Goal: Information Seeking & Learning: Learn about a topic

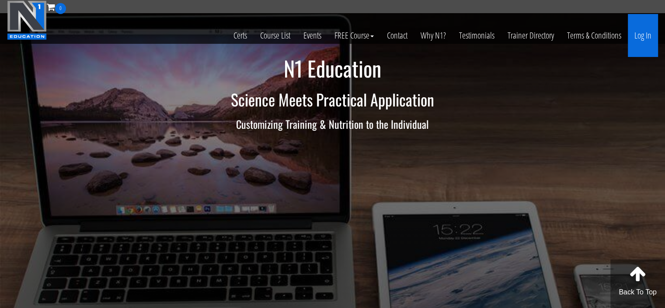
click at [635, 34] on link "Log In" at bounding box center [643, 35] width 30 height 43
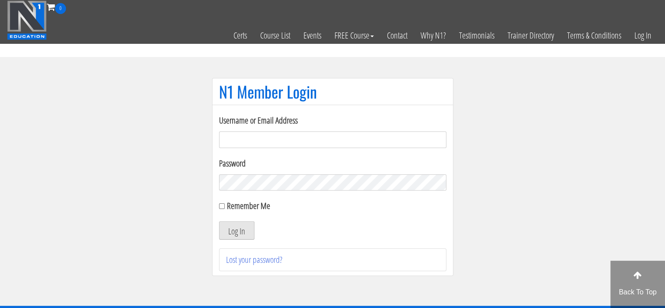
type input "Meghna.25898@gmail.com"
click at [244, 225] on button "Log In" at bounding box center [236, 230] width 35 height 18
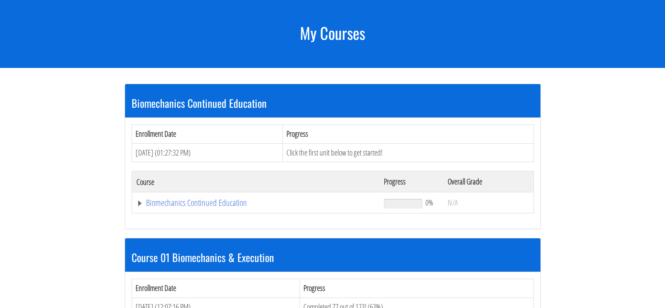
scroll to position [102, 0]
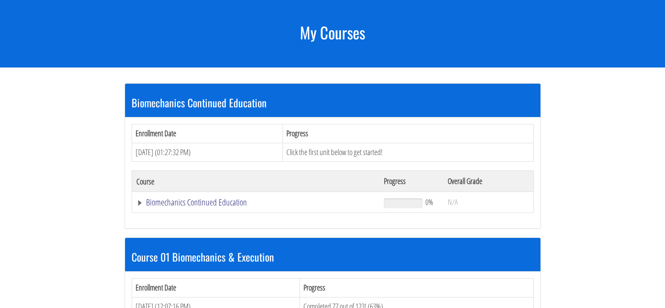
click at [219, 202] on link "Biomechanics Continued Education" at bounding box center [256, 202] width 239 height 9
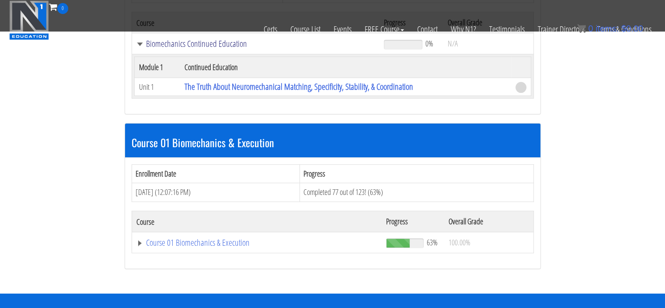
scroll to position [206, 0]
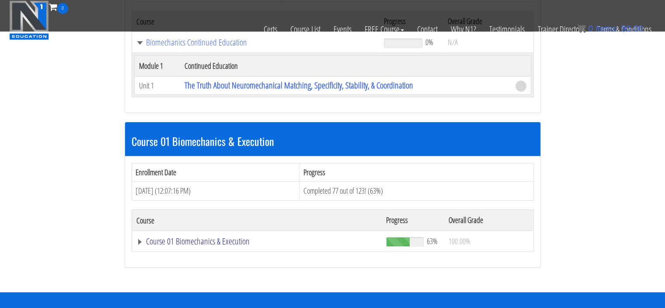
click at [202, 47] on link "Course 01 Biomechanics & Execution" at bounding box center [256, 42] width 239 height 9
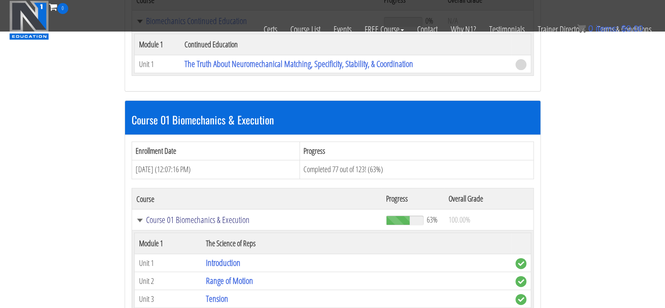
scroll to position [235, 0]
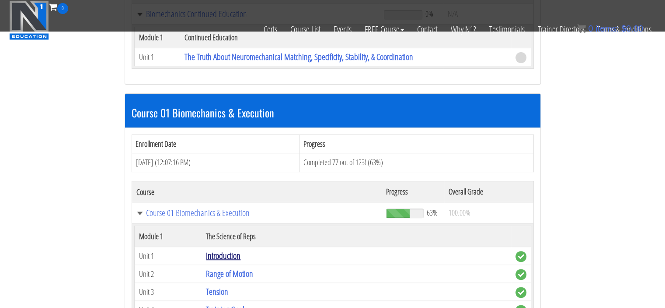
click at [224, 250] on link "Introduction" at bounding box center [223, 255] width 35 height 12
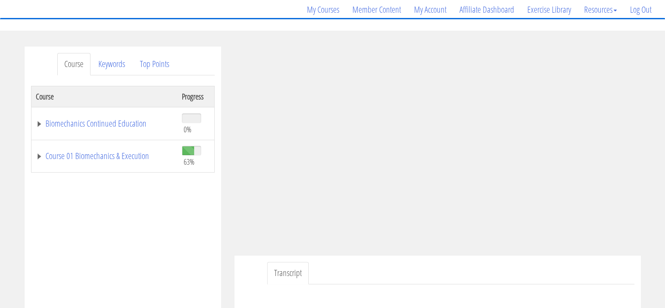
scroll to position [79, 0]
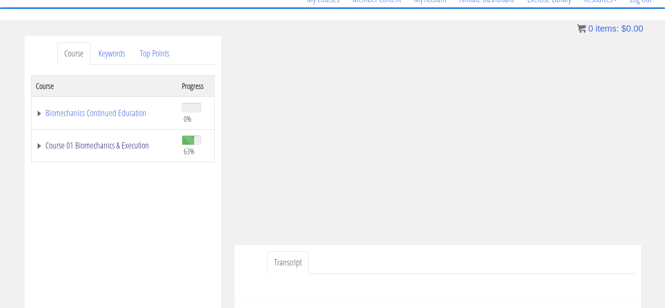
click at [114, 143] on link "Course 01 Biomechanics & Execution" at bounding box center [104, 145] width 137 height 9
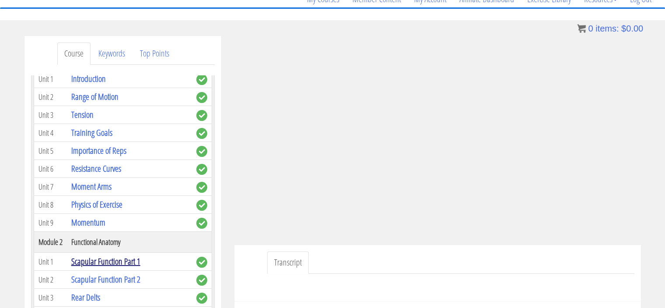
scroll to position [157, 0]
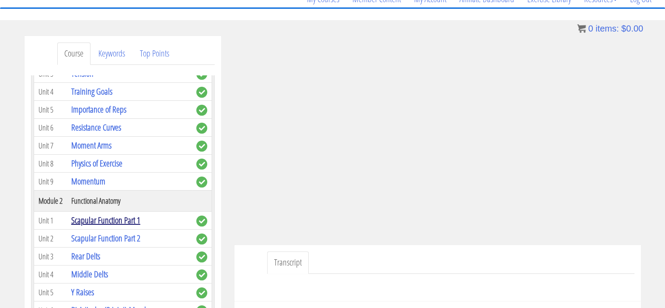
click at [111, 216] on link "Scapular Function Part 1" at bounding box center [105, 220] width 69 height 12
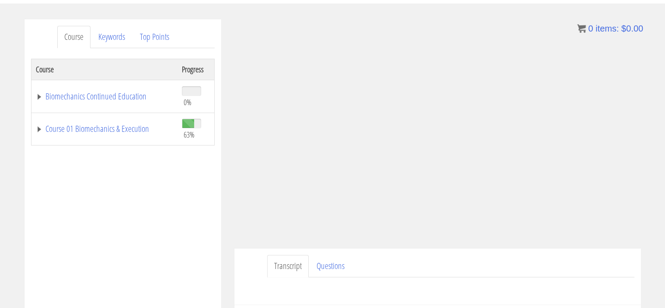
scroll to position [102, 0]
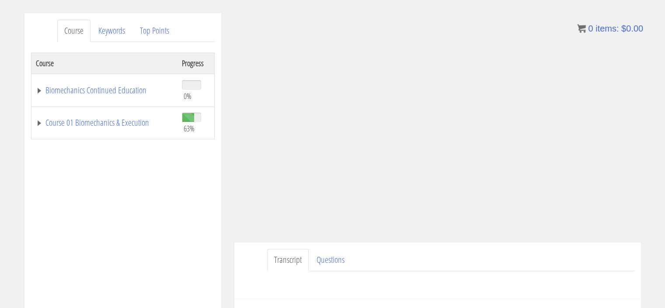
click at [526, 290] on div "Have a question on this unit? Please submit it here: Name * First Last Email * *" at bounding box center [438, 281] width 394 height 21
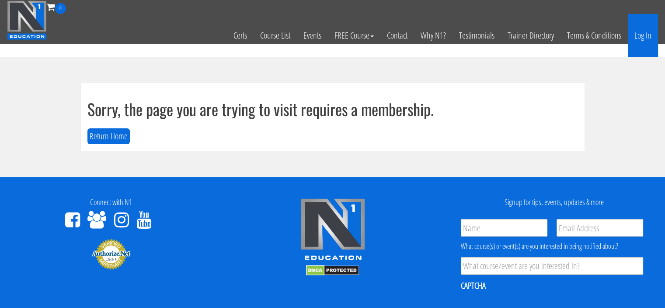
click at [647, 39] on link "Log In" at bounding box center [643, 35] width 30 height 43
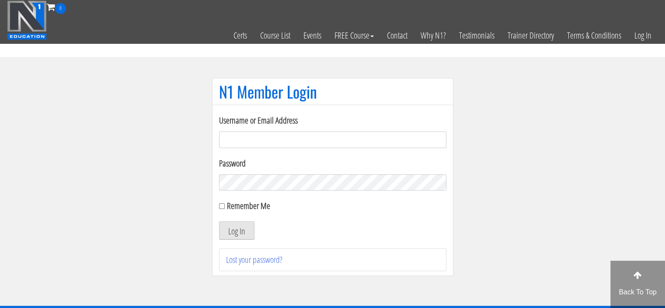
type input "Meghna.25898@gmail.com"
click at [245, 229] on button "Log In" at bounding box center [236, 230] width 35 height 18
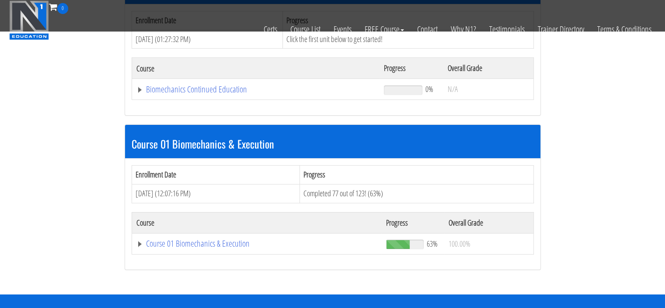
scroll to position [160, 0]
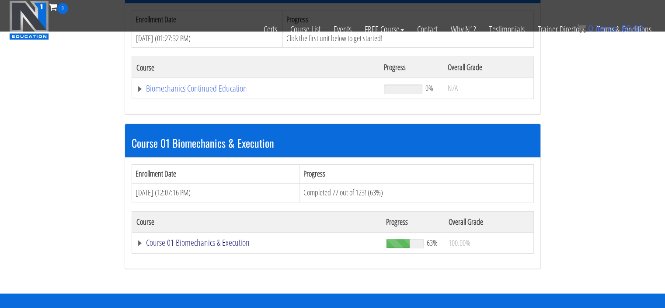
click at [194, 93] on link "Course 01 Biomechanics & Execution" at bounding box center [256, 88] width 239 height 9
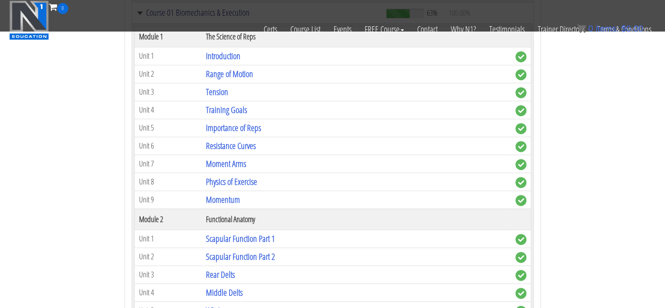
scroll to position [391, 0]
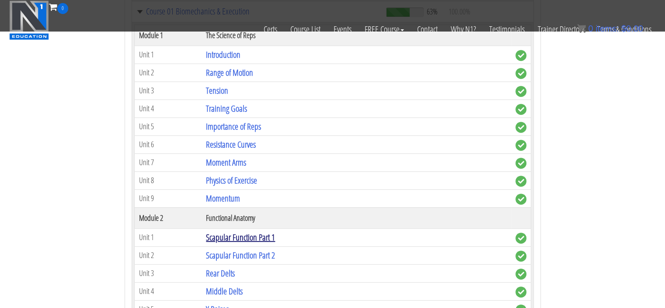
click at [215, 236] on link "Scapular Function Part 1" at bounding box center [240, 237] width 69 height 12
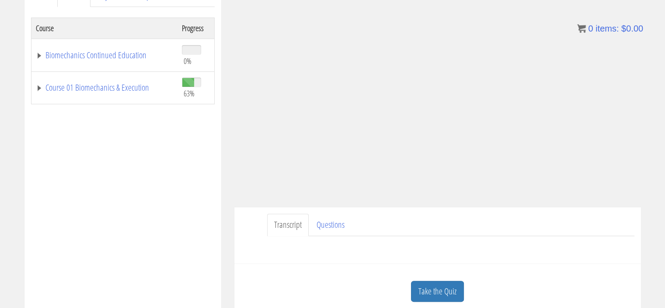
scroll to position [137, 0]
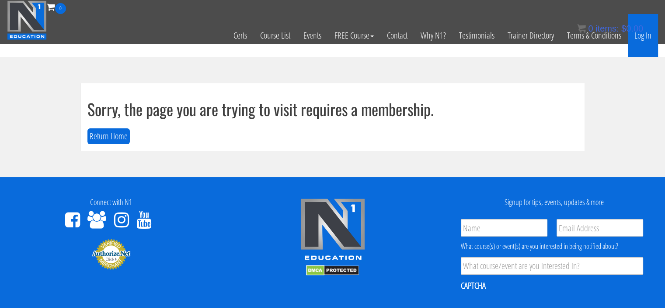
click at [637, 35] on link "Log In" at bounding box center [643, 35] width 30 height 43
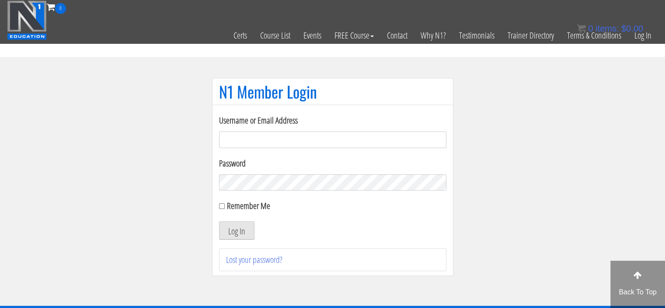
type input "Meghna.25898@gmail.com"
click at [250, 230] on button "Log In" at bounding box center [236, 230] width 35 height 18
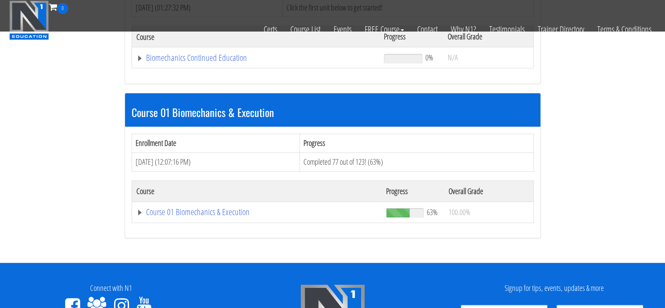
scroll to position [190, 0]
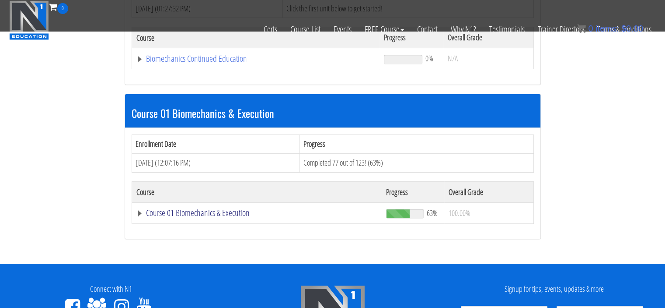
click at [204, 63] on link "Course 01 Biomechanics & Execution" at bounding box center [256, 58] width 239 height 9
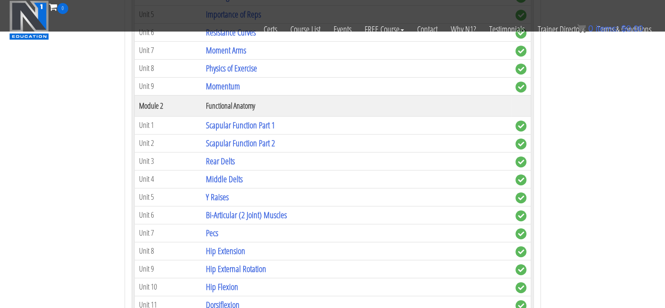
scroll to position [504, 0]
click at [241, 119] on link "Scapular Function Part 1" at bounding box center [240, 124] width 69 height 12
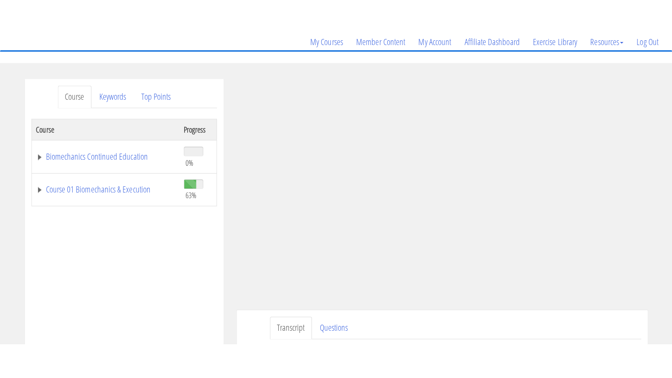
scroll to position [70, 0]
